Goal: Task Accomplishment & Management: Manage account settings

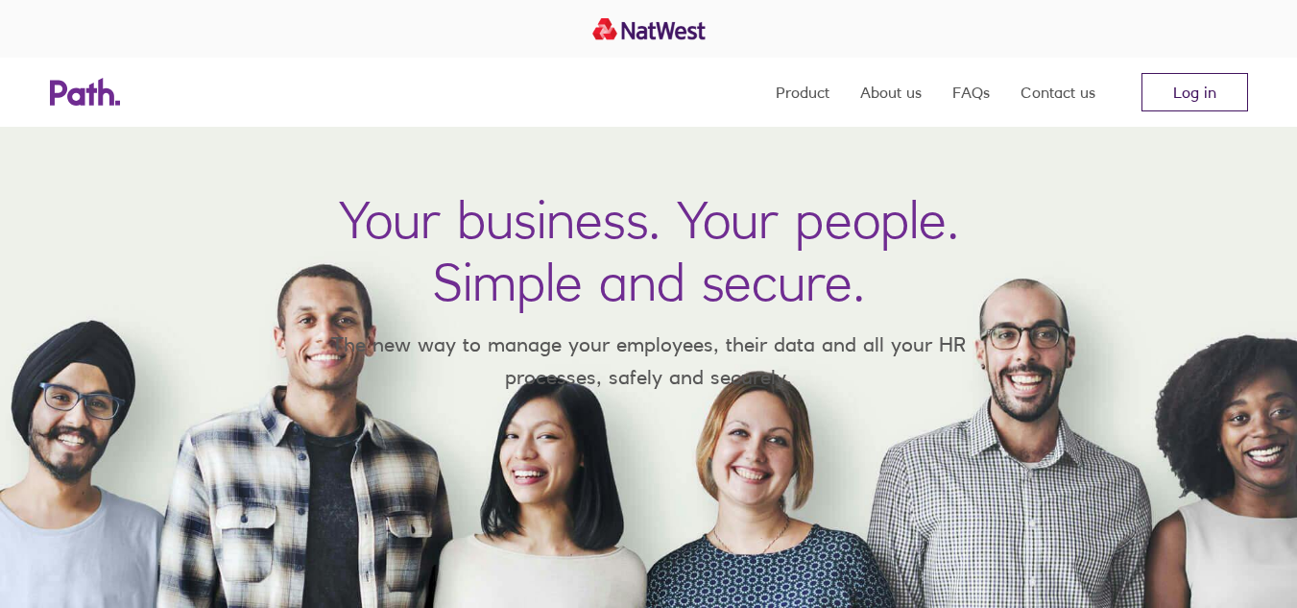
click at [1204, 102] on link "Log in" at bounding box center [1194, 92] width 107 height 38
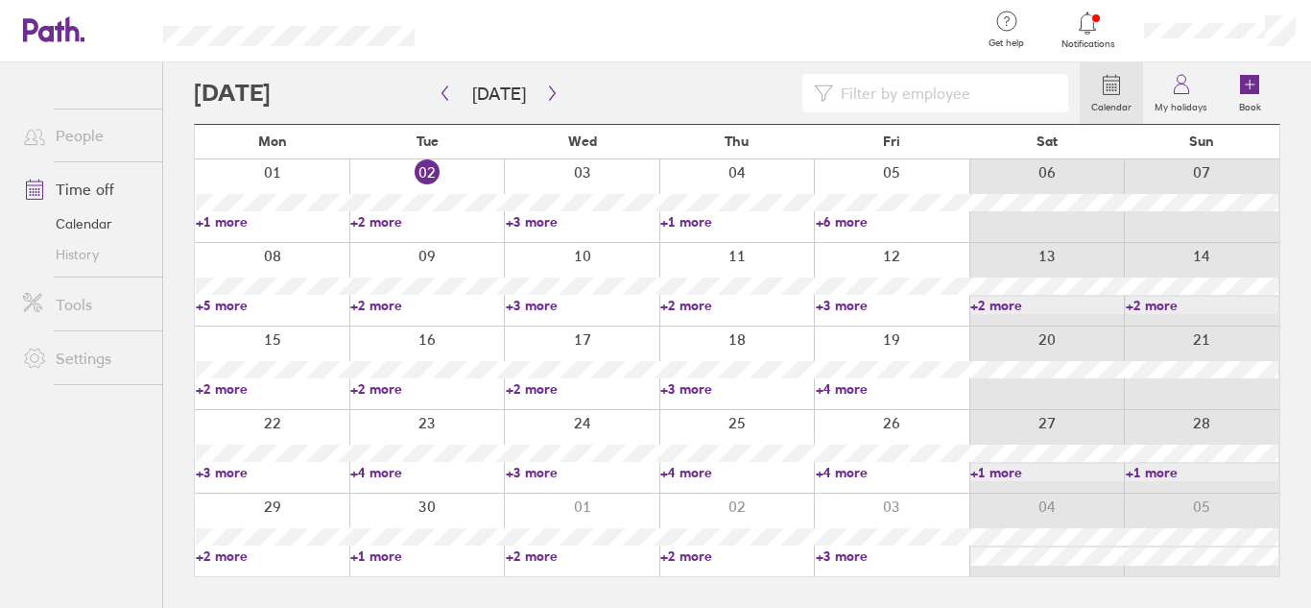
drag, startPoint x: 299, startPoint y: 266, endPoint x: 317, endPoint y: 266, distance: 18.2
click at [299, 266] on div at bounding box center [272, 284] width 155 height 83
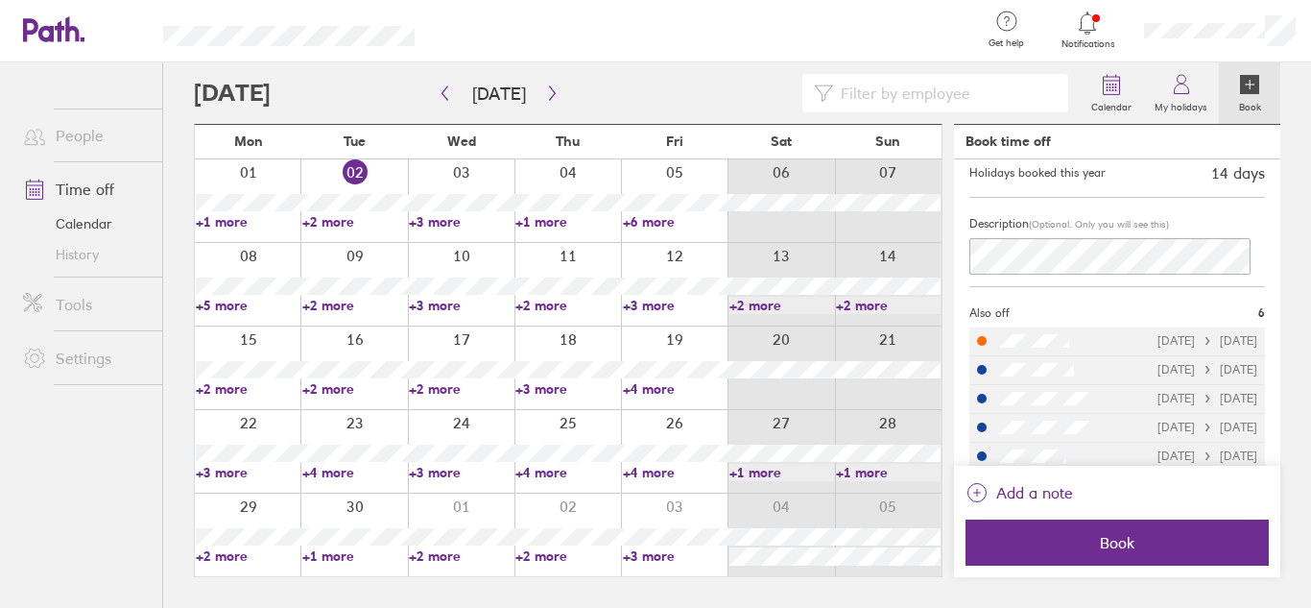
scroll to position [239, 0]
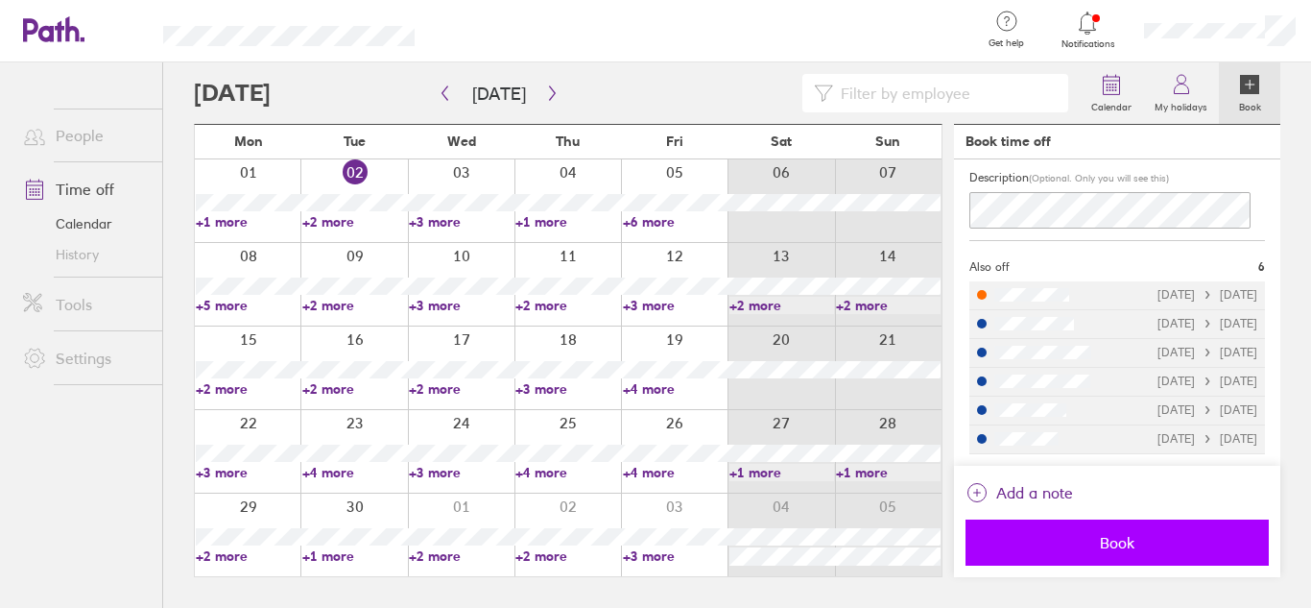
drag, startPoint x: 1172, startPoint y: 553, endPoint x: 1183, endPoint y: 555, distance: 10.7
click at [1183, 555] on button "Book" at bounding box center [1117, 542] width 303 height 46
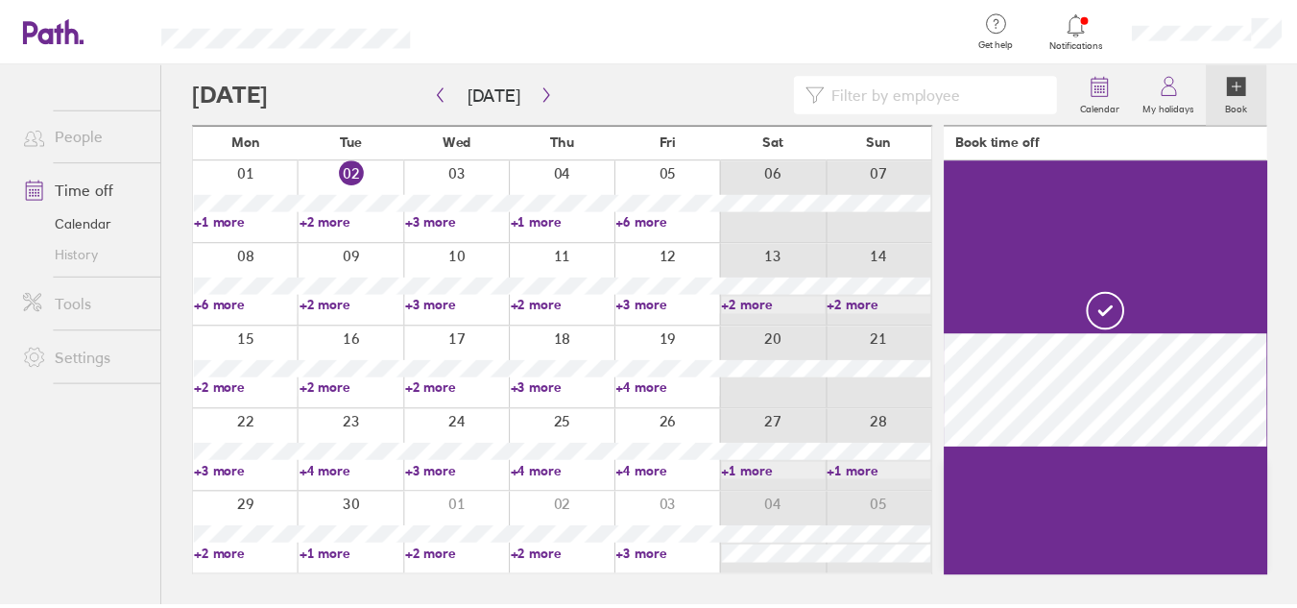
scroll to position [0, 0]
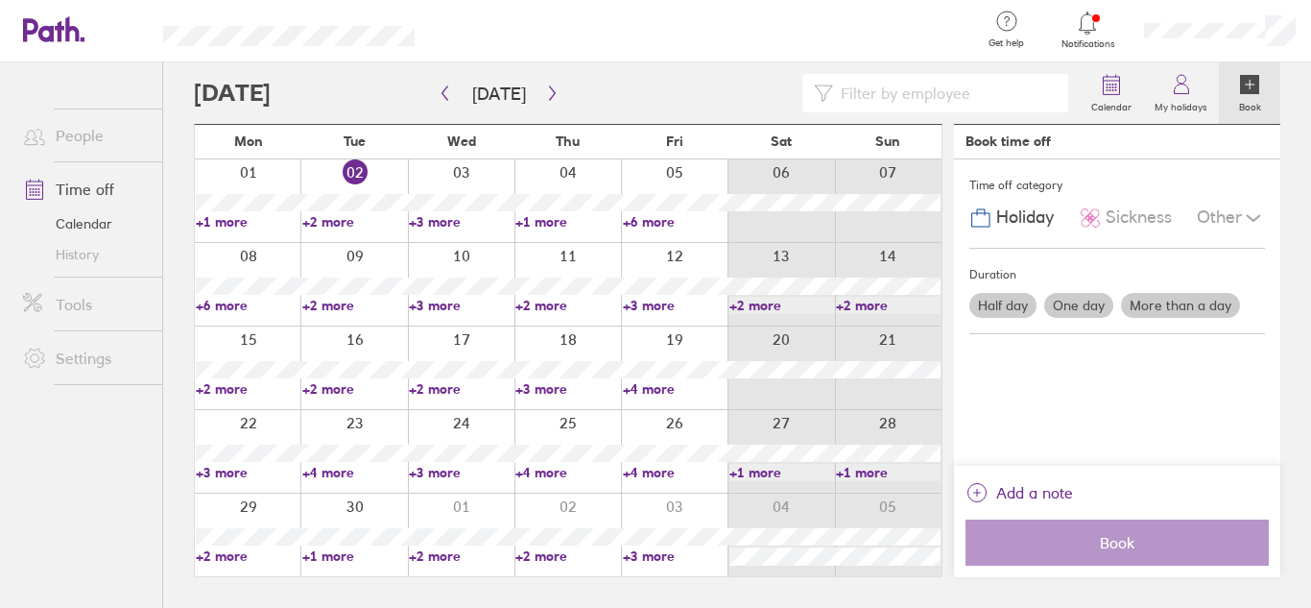
click at [359, 476] on link "+4 more" at bounding box center [354, 472] width 105 height 17
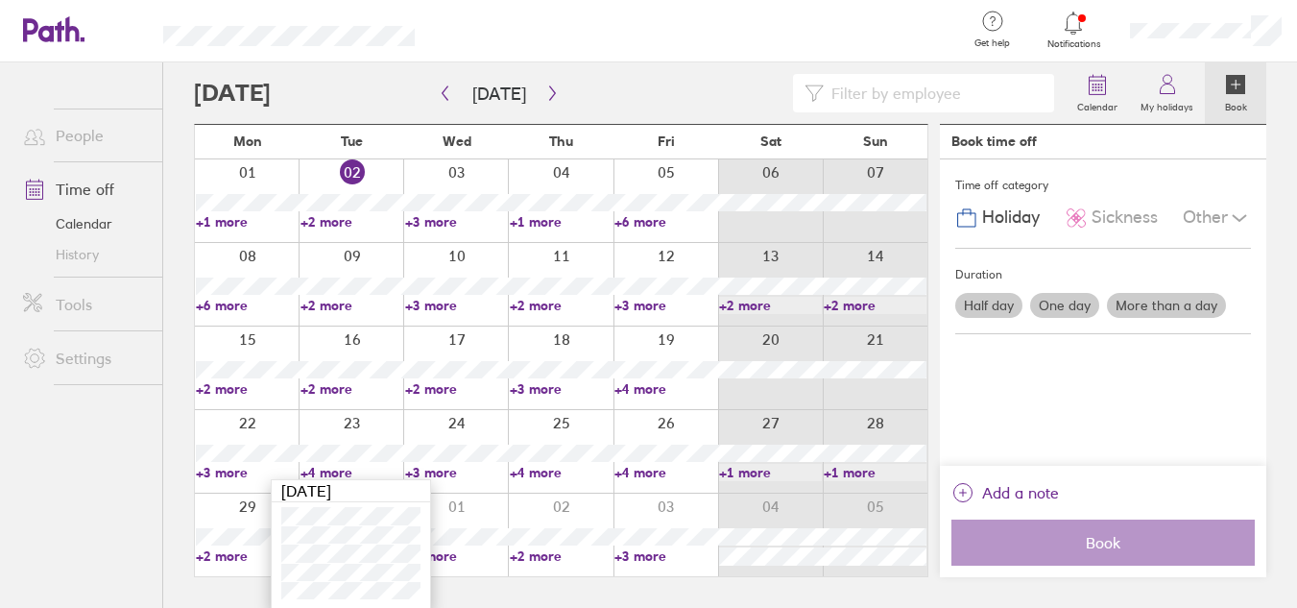
scroll to position [2, 0]
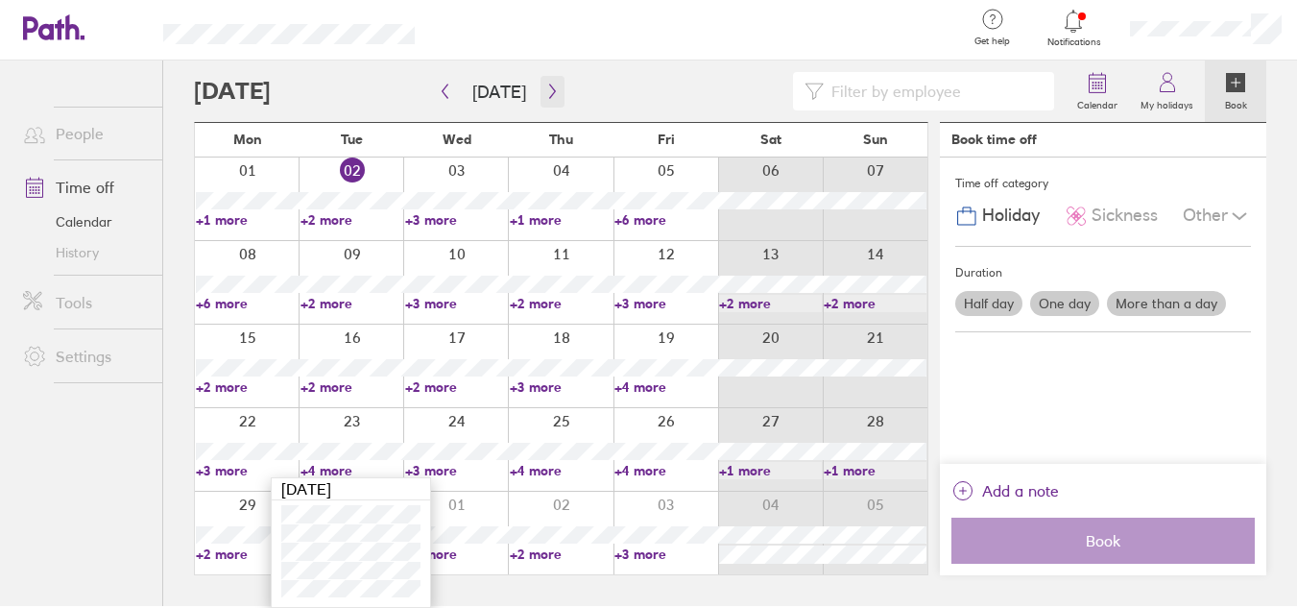
click at [548, 94] on icon "button" at bounding box center [552, 91] width 14 height 15
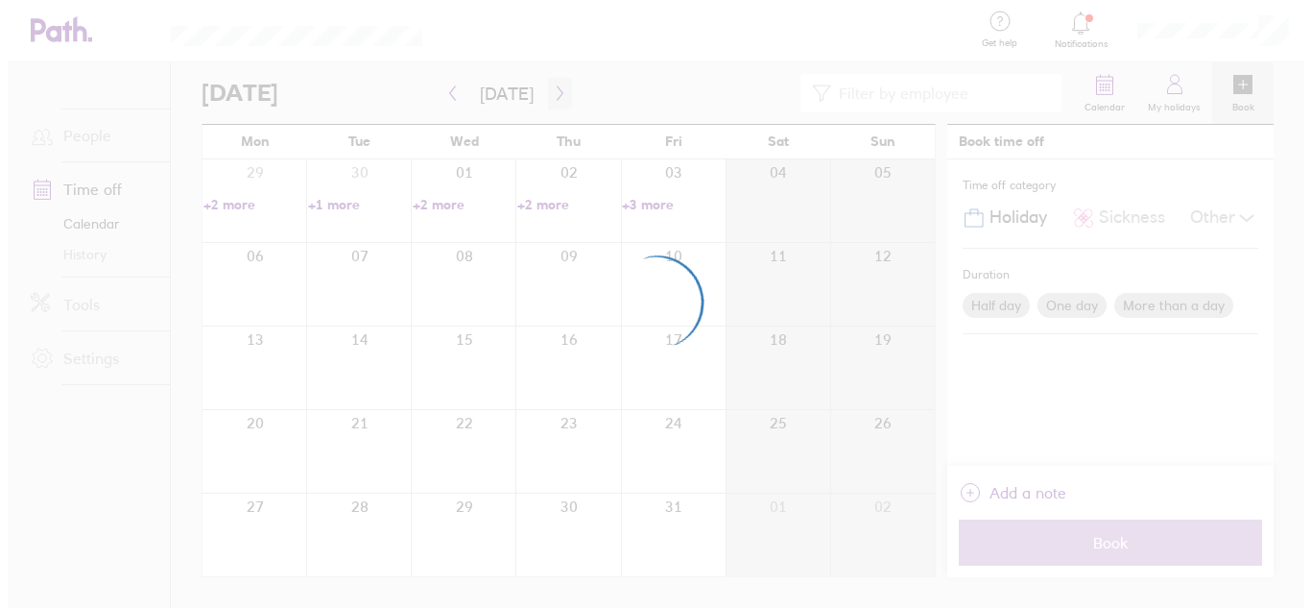
scroll to position [0, 0]
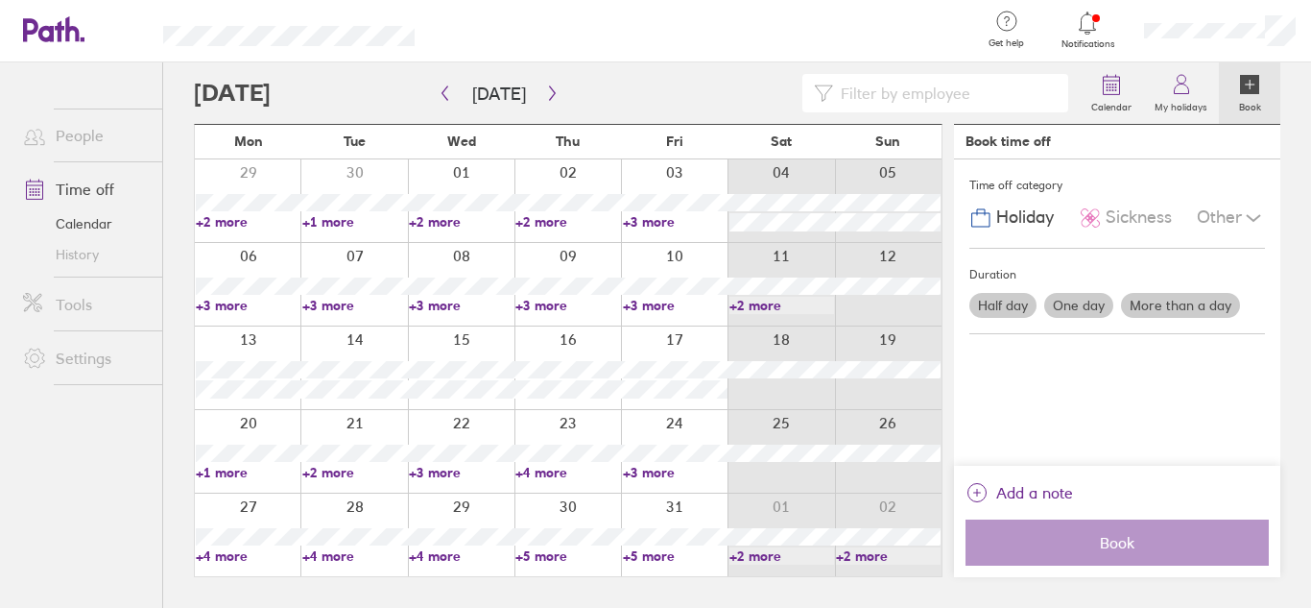
drag, startPoint x: 568, startPoint y: 317, endPoint x: 553, endPoint y: 317, distance: 15.4
click at [567, 317] on div at bounding box center [567, 284] width 107 height 83
click at [550, 302] on link "+3 more" at bounding box center [567, 305] width 105 height 17
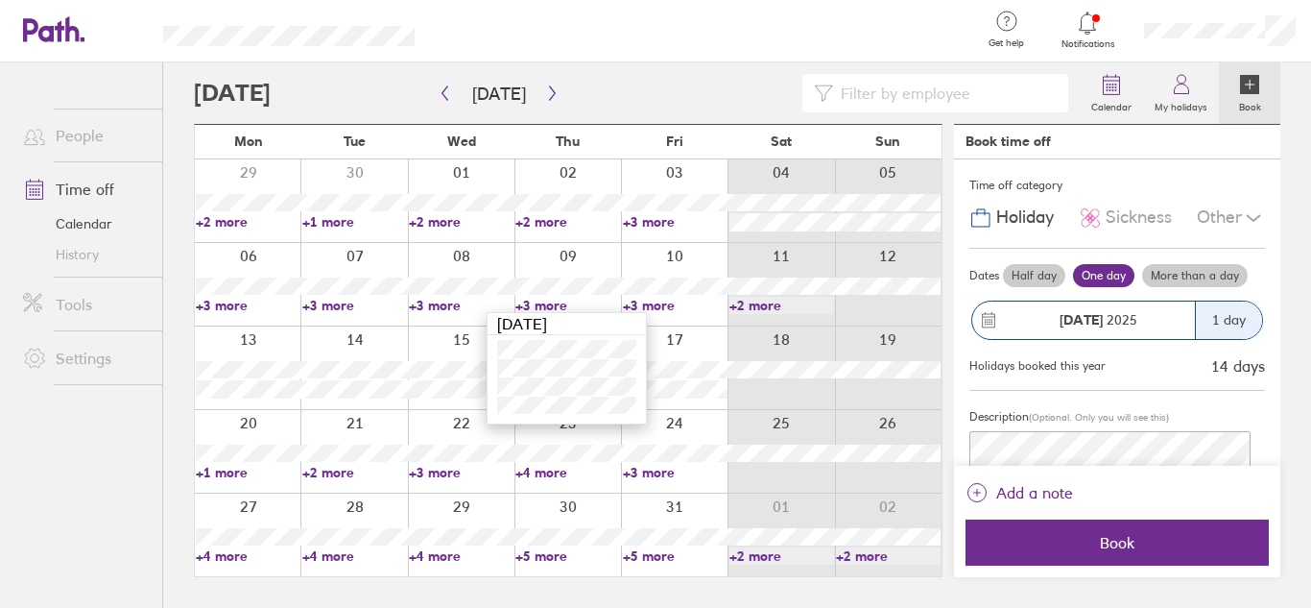
click at [667, 310] on link "+3 more" at bounding box center [675, 305] width 105 height 17
click at [664, 306] on link "+3 more" at bounding box center [675, 305] width 105 height 17
